Goal: Find specific page/section: Find specific page/section

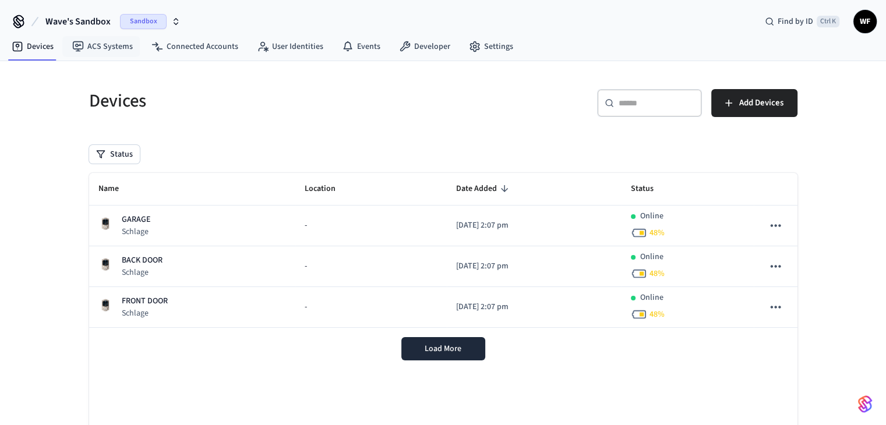
click at [105, 19] on span "Wave's Sandbox" at bounding box center [77, 22] width 65 height 14
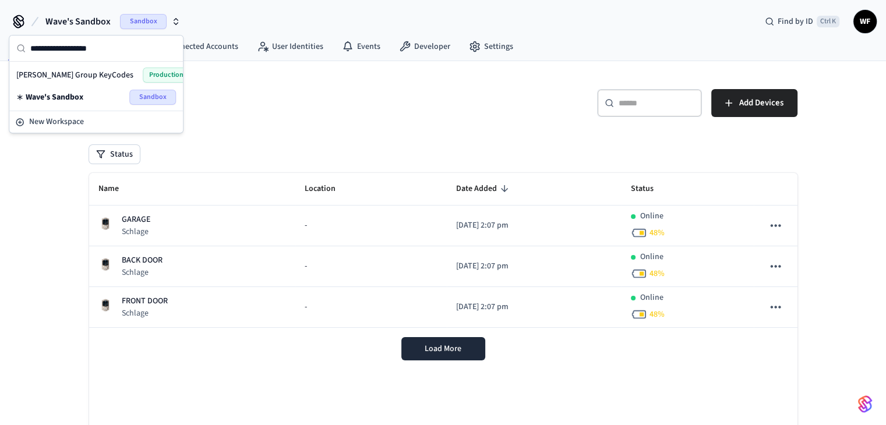
click at [82, 73] on span "[PERSON_NAME] Group KeyCodes" at bounding box center [74, 75] width 117 height 12
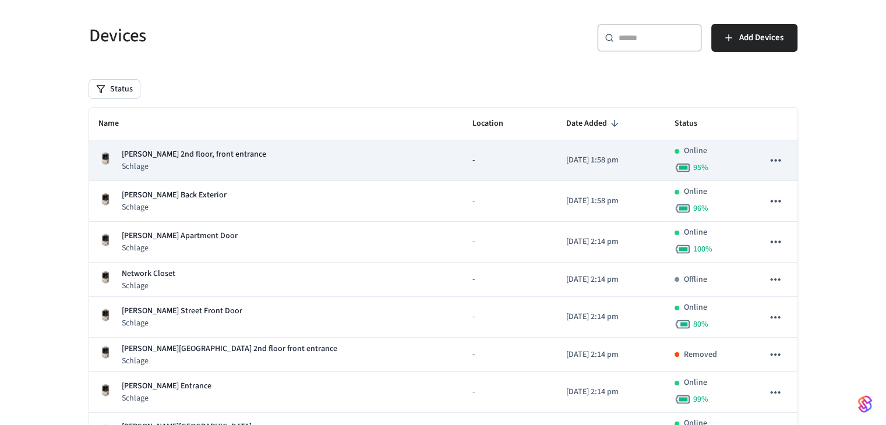
scroll to position [165, 0]
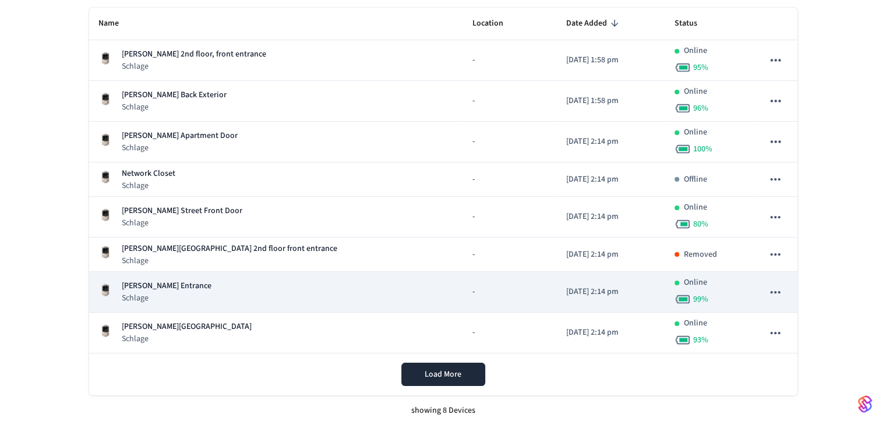
click at [201, 285] on p "[PERSON_NAME] Entrance" at bounding box center [167, 286] width 90 height 12
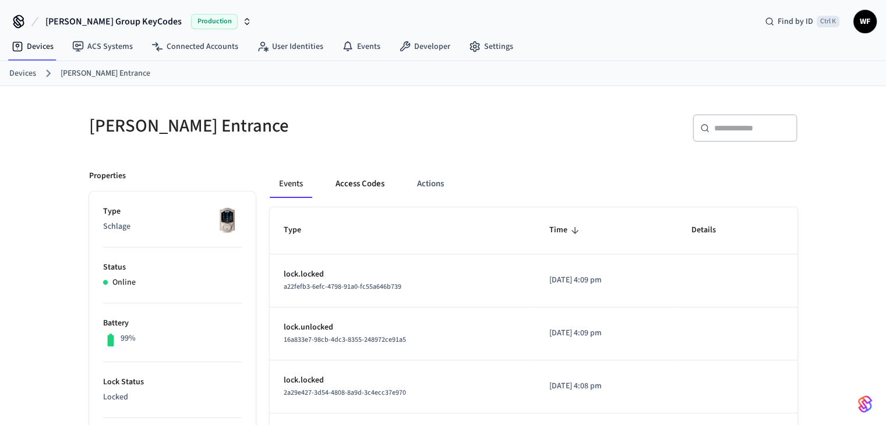
click at [372, 181] on button "Access Codes" at bounding box center [360, 184] width 68 height 28
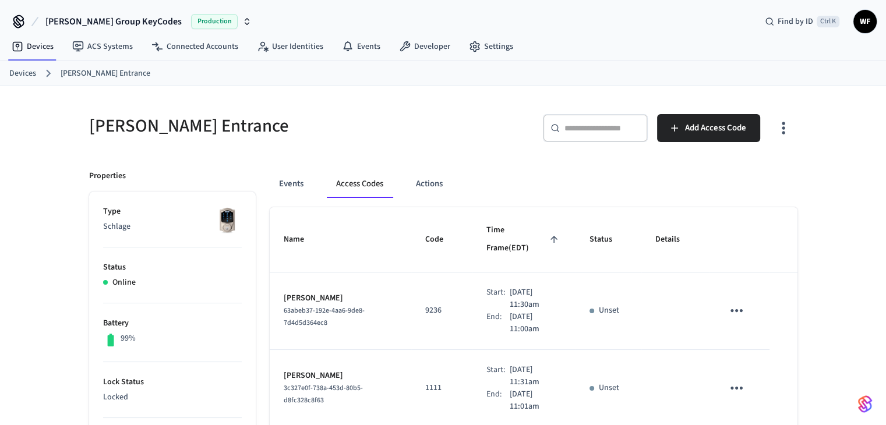
scroll to position [58, 0]
